Goal: Register for event/course

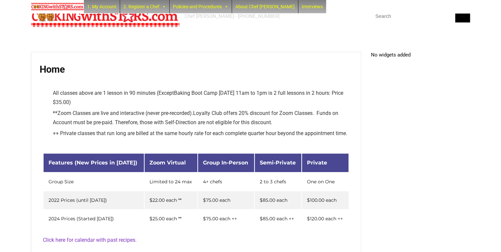
scroll to position [220, 0]
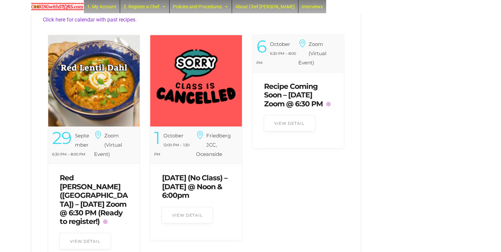
click at [103, 124] on img at bounding box center [93, 80] width 91 height 91
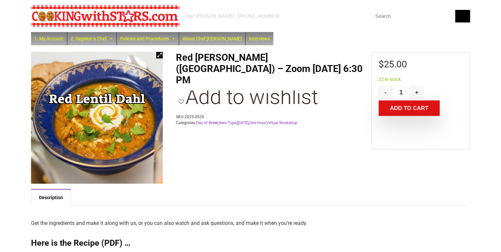
click at [89, 120] on img at bounding box center [97, 118] width 132 height 132
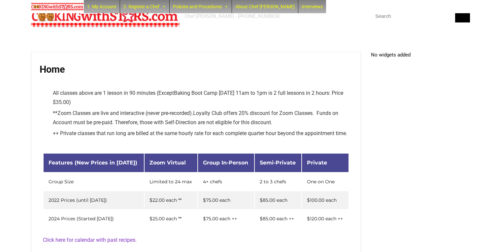
scroll to position [220, 0]
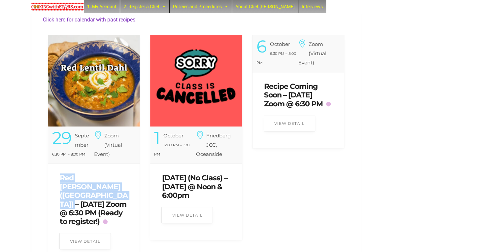
drag, startPoint x: 58, startPoint y: 185, endPoint x: 84, endPoint y: 203, distance: 31.6
click at [84, 203] on div "Red [PERSON_NAME] ([GEOGRAPHIC_DATA]) – [DATE] Zoom @ 6:30 PM (Ready to registe…" at bounding box center [94, 199] width 78 height 65
copy link "Red Lentil Dahl (India) – Monday Zoom"
